Goal: Task Accomplishment & Management: Manage account settings

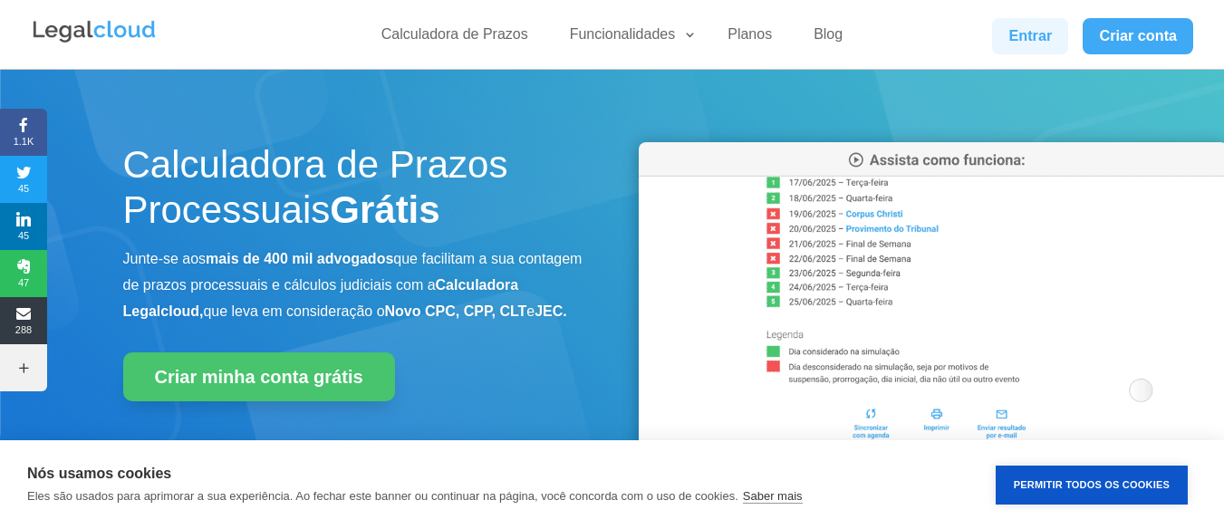
click at [1034, 45] on link "Entrar" at bounding box center [1030, 36] width 76 height 36
click at [1058, 31] on link "Entrar" at bounding box center [1030, 36] width 76 height 36
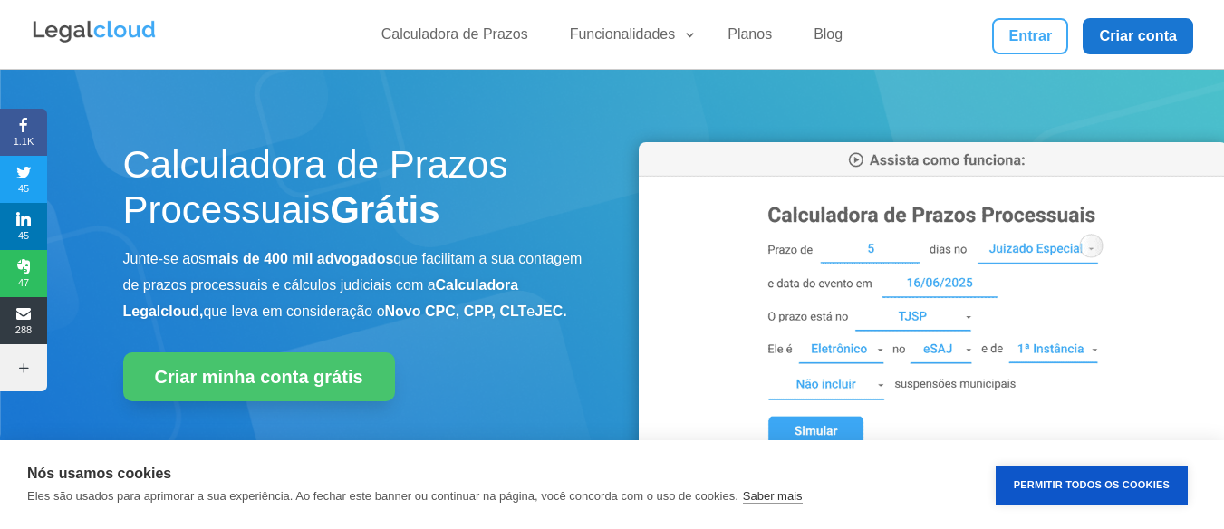
click at [1127, 35] on link "Criar conta" at bounding box center [1138, 36] width 111 height 36
